Goal: Task Accomplishment & Management: Manage account settings

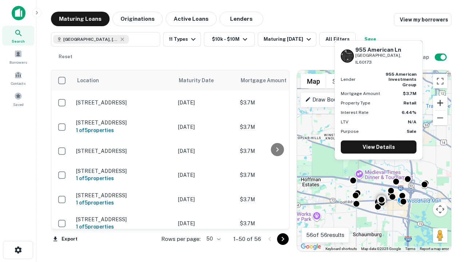
click at [440, 103] on button "Zoom in" at bounding box center [440, 103] width 15 height 15
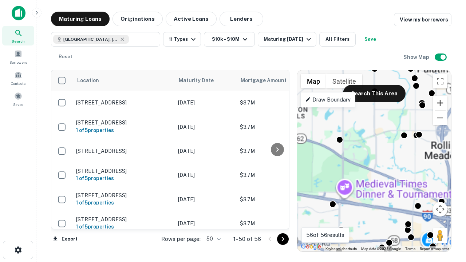
click at [440, 103] on button "Zoom in" at bounding box center [440, 103] width 15 height 15
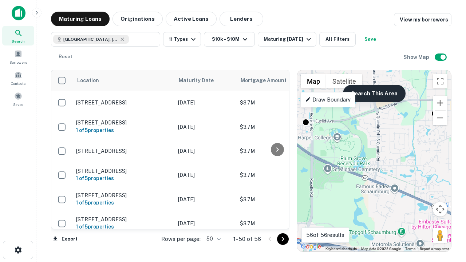
click at [374, 94] on button "Search This Area" at bounding box center [374, 93] width 63 height 17
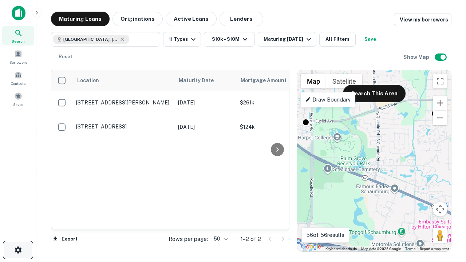
click at [18, 250] on icon "button" at bounding box center [18, 250] width 9 height 9
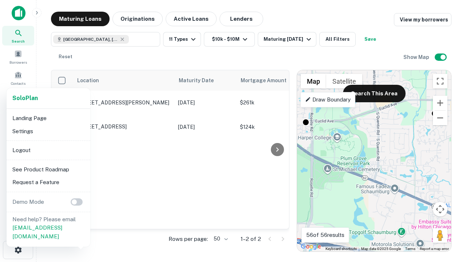
click at [48, 150] on li "Logout" at bounding box center [48, 150] width 78 height 13
